Goal: Task Accomplishment & Management: Manage account settings

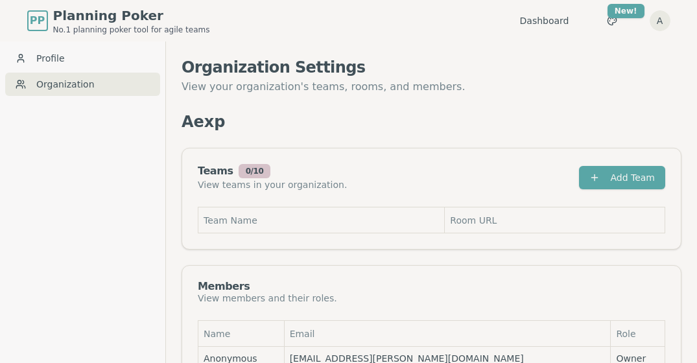
click at [634, 105] on div "Organization Settings View your organization's teams, rooms, and members. Aexp …" at bounding box center [432, 222] width 500 height 330
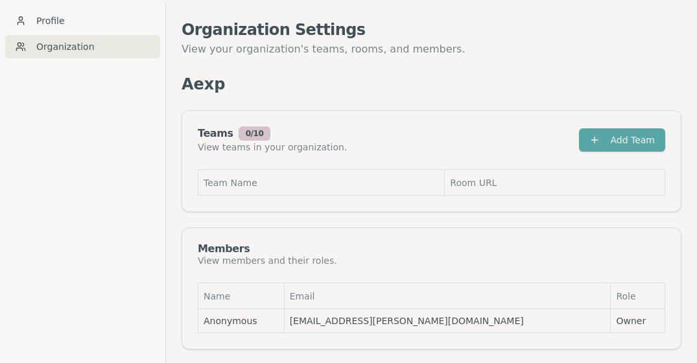
scroll to position [41, 0]
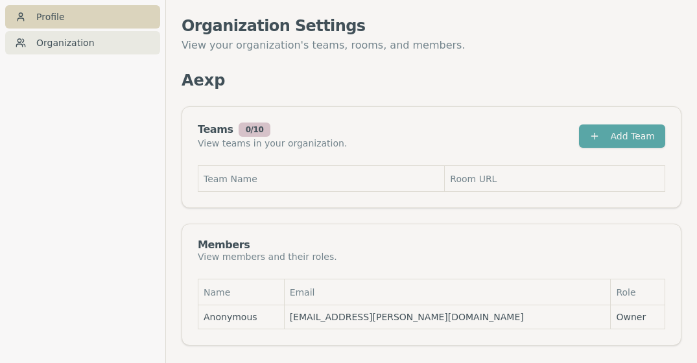
click at [60, 21] on link "Profile" at bounding box center [82, 16] width 155 height 23
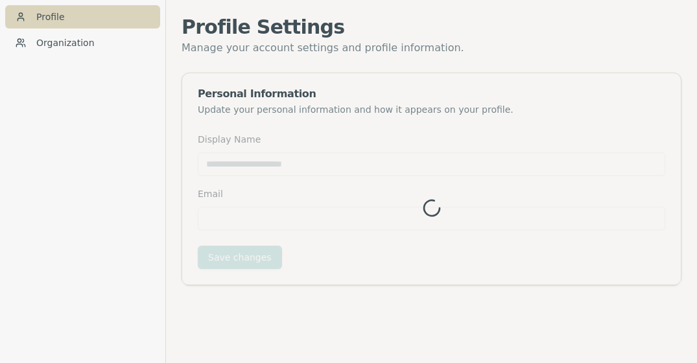
type input "*********"
type input "**********"
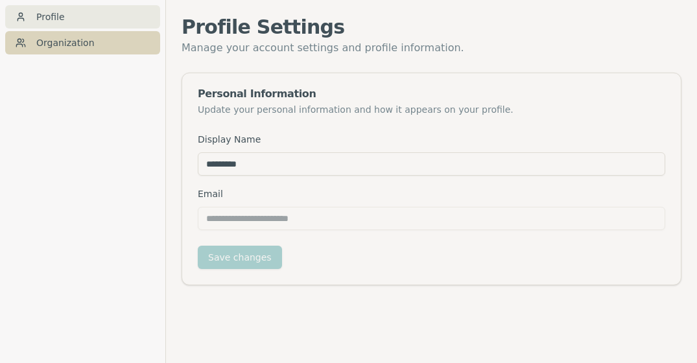
click at [56, 45] on link "Organization" at bounding box center [82, 42] width 155 height 23
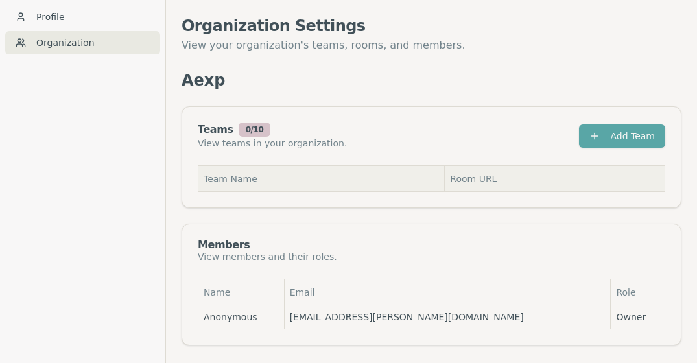
click at [248, 182] on th "Team Name" at bounding box center [321, 179] width 246 height 26
click at [234, 181] on th "Team Name" at bounding box center [321, 179] width 246 height 26
drag, startPoint x: 462, startPoint y: 178, endPoint x: 487, endPoint y: 175, distance: 24.8
click at [487, 176] on th "Room URL" at bounding box center [555, 179] width 220 height 26
drag, startPoint x: 487, startPoint y: 176, endPoint x: 521, endPoint y: 182, distance: 34.9
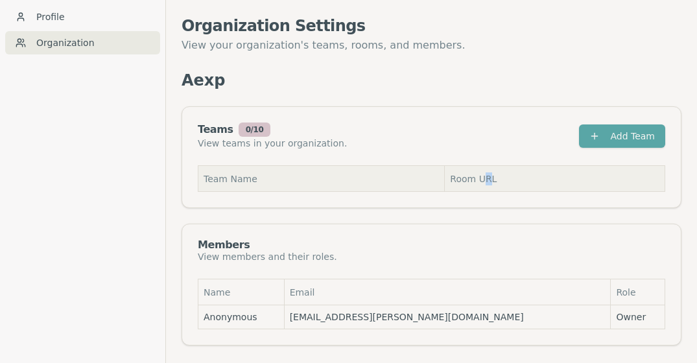
click at [521, 181] on th "Room URL" at bounding box center [555, 179] width 220 height 26
click at [509, 180] on th "Room URL" at bounding box center [555, 179] width 220 height 26
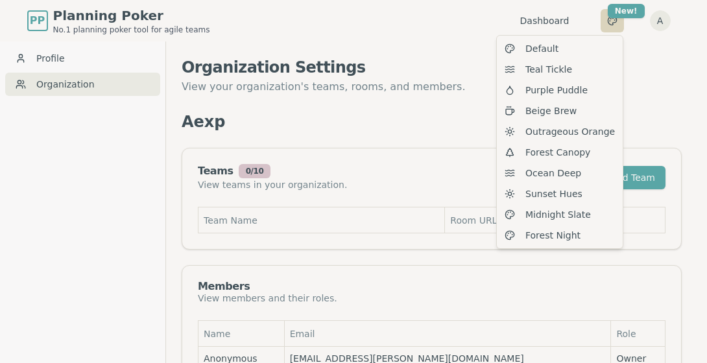
click at [620, 19] on html "PP Planning Poker No.1 planning poker tool for agile teams Dashboard Toggle the…" at bounding box center [353, 202] width 707 height 405
click at [458, 27] on html "PP Planning Poker No.1 planning poker tool for agile teams Dashboard Toggle the…" at bounding box center [353, 202] width 707 height 405
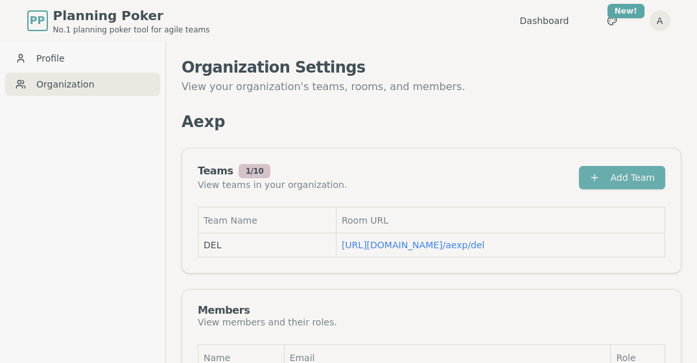
click at [624, 174] on button "Add Team" at bounding box center [622, 177] width 86 height 23
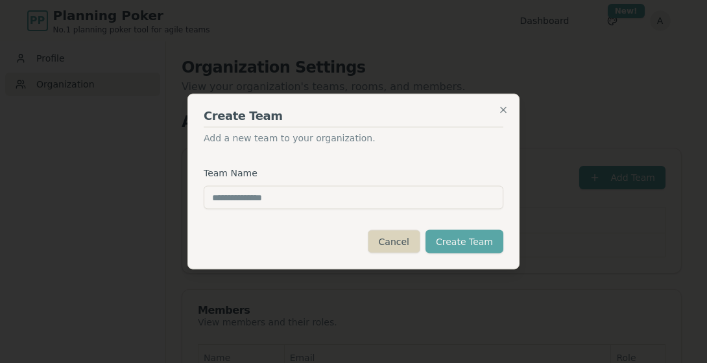
click at [397, 241] on button "Cancel" at bounding box center [394, 241] width 53 height 23
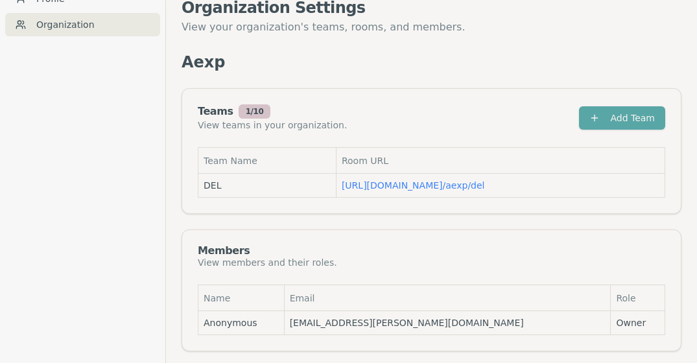
scroll to position [63, 0]
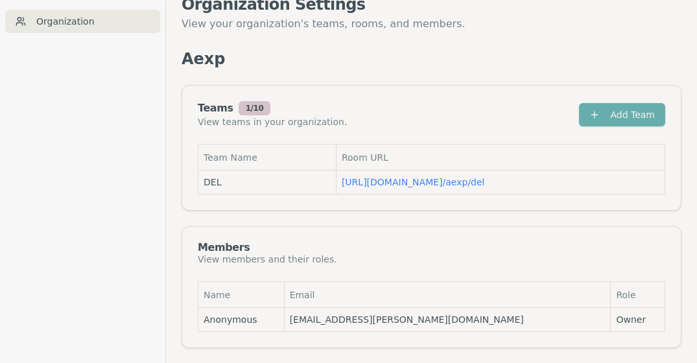
click at [619, 120] on button "Add Team" at bounding box center [622, 114] width 86 height 23
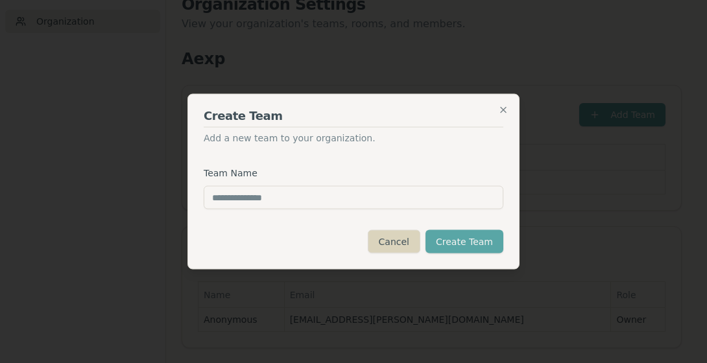
click at [395, 243] on button "Cancel" at bounding box center [394, 241] width 53 height 23
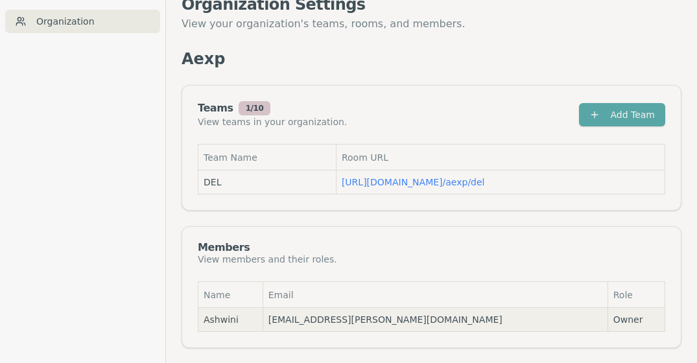
click at [249, 311] on td "Ashwini" at bounding box center [230, 320] width 65 height 24
click at [249, 321] on td "Ashwini" at bounding box center [230, 320] width 65 height 24
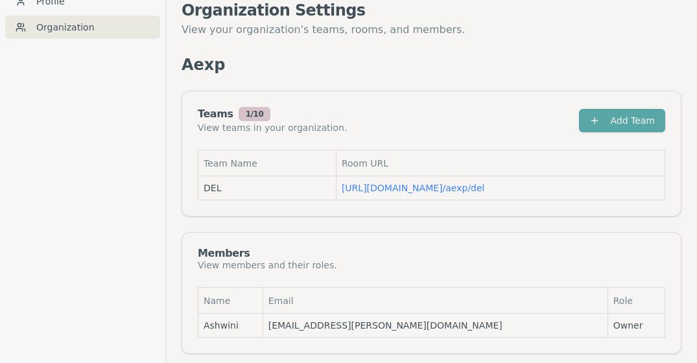
scroll to position [0, 0]
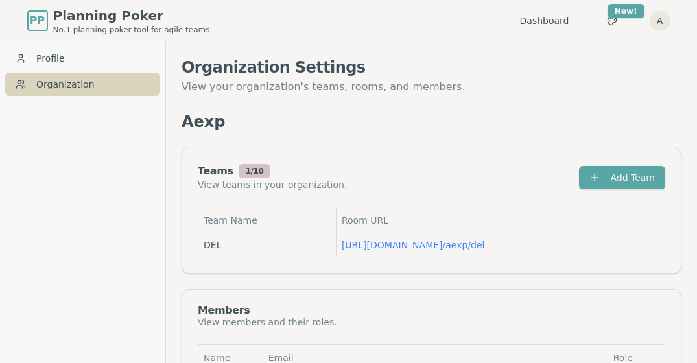
click at [53, 83] on link "Organization" at bounding box center [82, 84] width 155 height 23
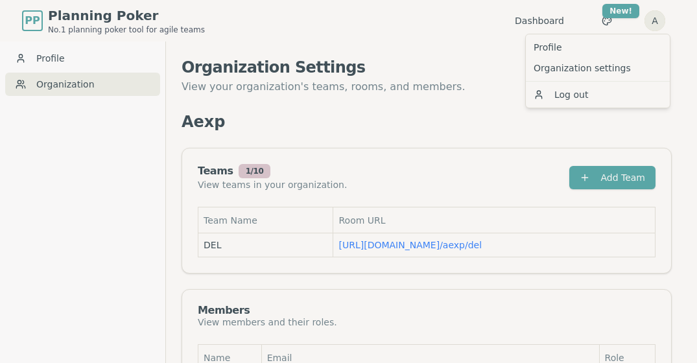
click at [663, 20] on html "PP Planning Poker No.1 planning poker tool for agile teams Dashboard Toggle the…" at bounding box center [348, 213] width 697 height 427
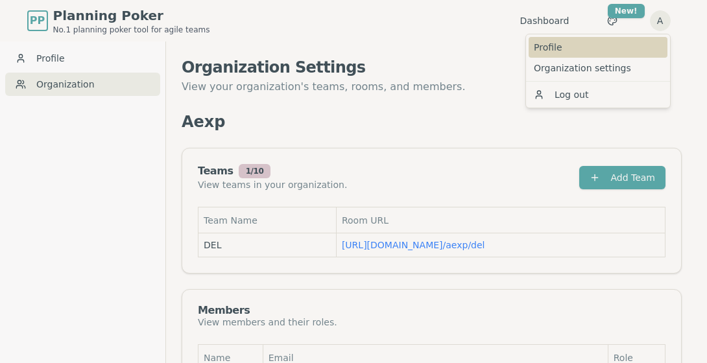
click at [545, 42] on link "Profile" at bounding box center [597, 47] width 139 height 21
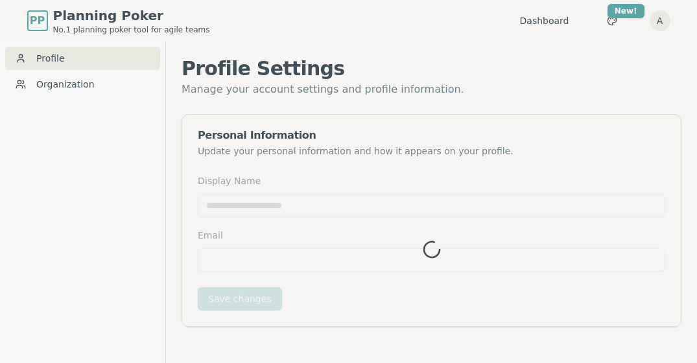
type input "*******"
type input "**********"
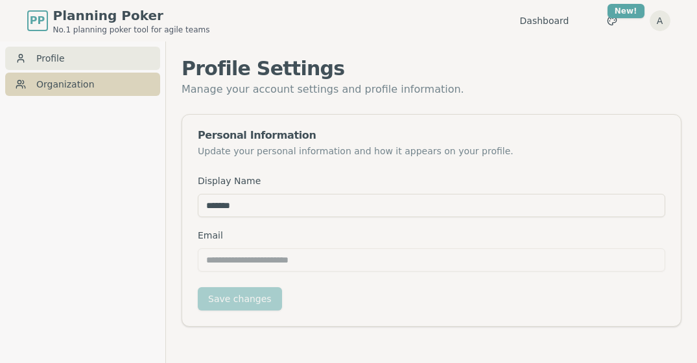
click at [60, 78] on link "Organization" at bounding box center [82, 84] width 155 height 23
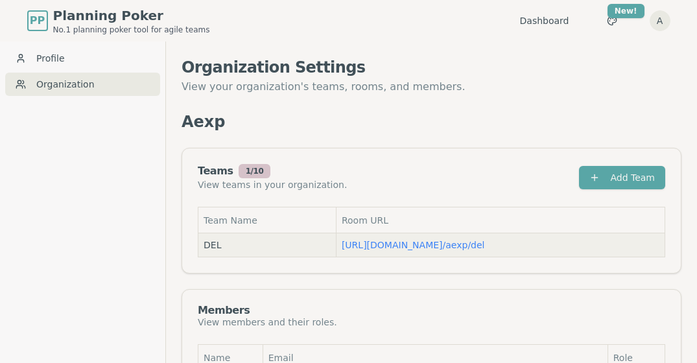
drag, startPoint x: 497, startPoint y: 248, endPoint x: 324, endPoint y: 251, distance: 173.1
click at [336, 251] on td "[URL][DOMAIN_NAME] / aexp/del" at bounding box center [500, 245] width 329 height 24
